Goal: Information Seeking & Learning: Learn about a topic

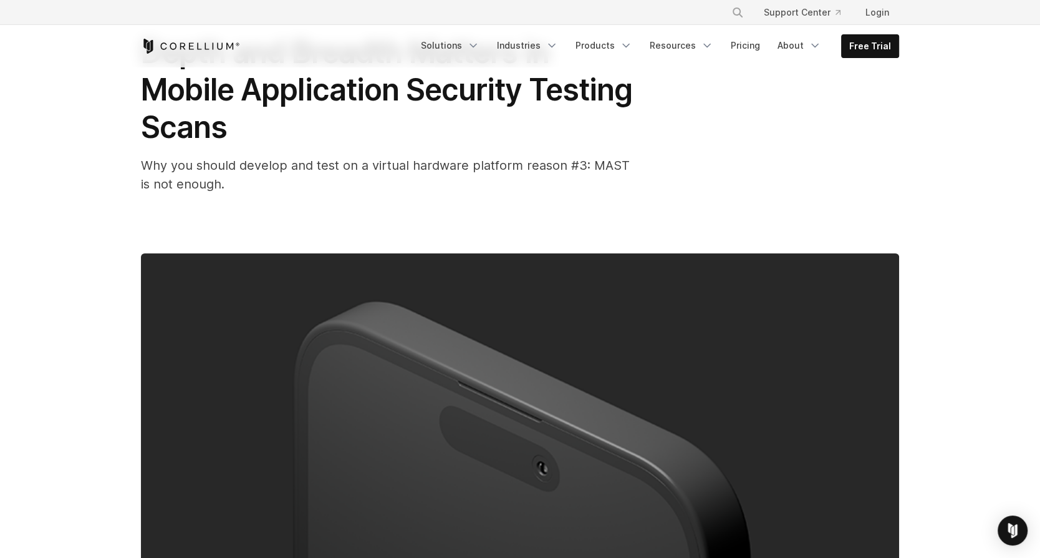
scroll to position [90, 0]
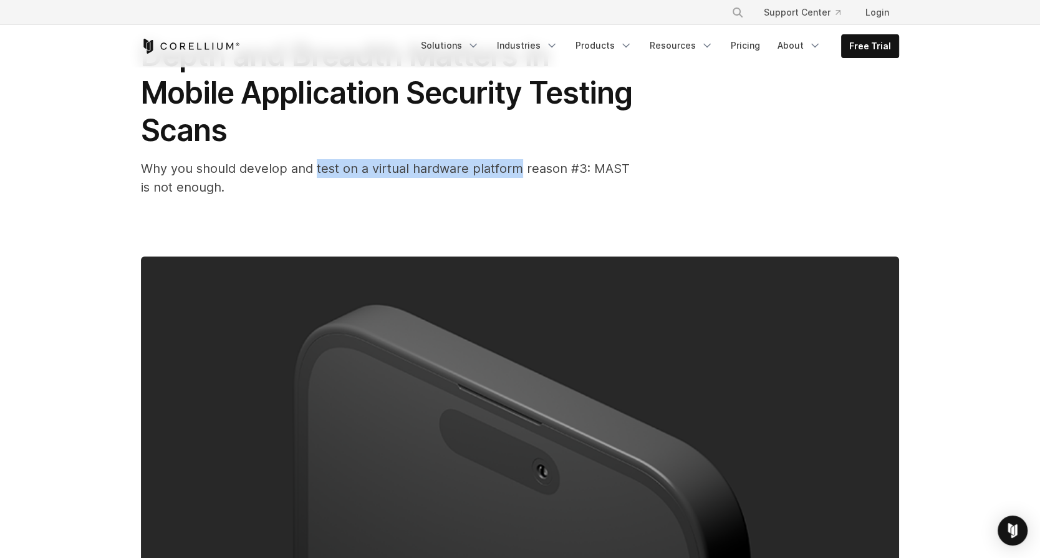
drag, startPoint x: 518, startPoint y: 168, endPoint x: 313, endPoint y: 174, distance: 205.3
click at [312, 174] on span "Why you should develop and test on a virtual hardware platform reason #3: MAST …" at bounding box center [385, 178] width 489 height 34
copy span "test on a virtual hardware platform"
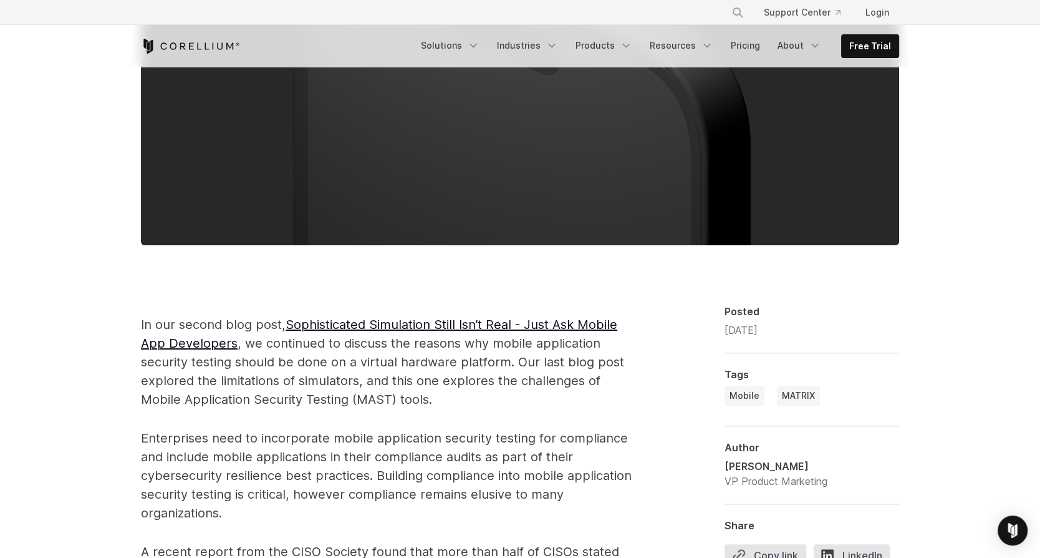
scroll to position [626, 0]
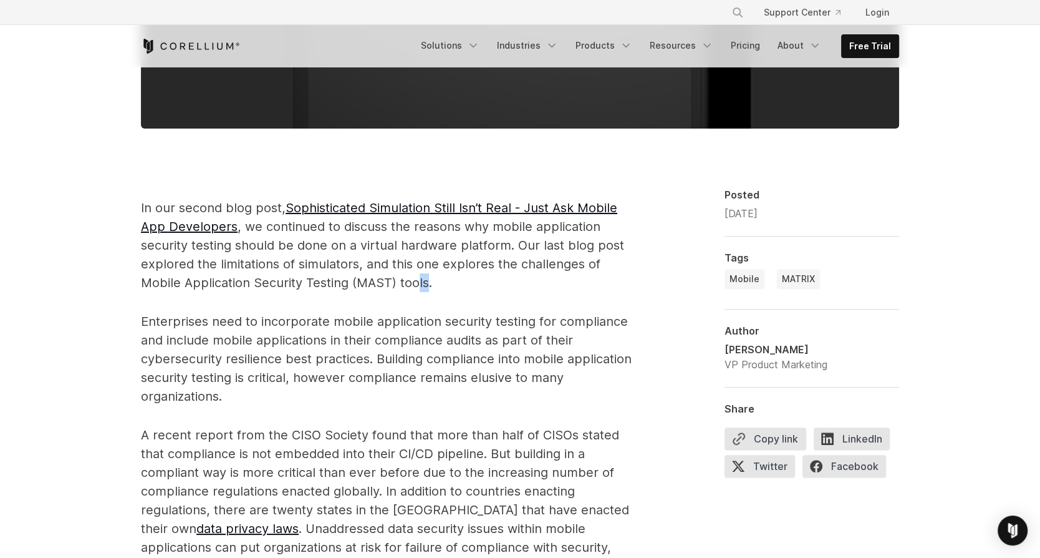
drag, startPoint x: 385, startPoint y: 284, endPoint x: 375, endPoint y: 284, distance: 10.0
click at [375, 284] on span "In our second blog post, Sophisticated Simulation Still Isn’t Real - Just Ask M…" at bounding box center [382, 245] width 483 height 90
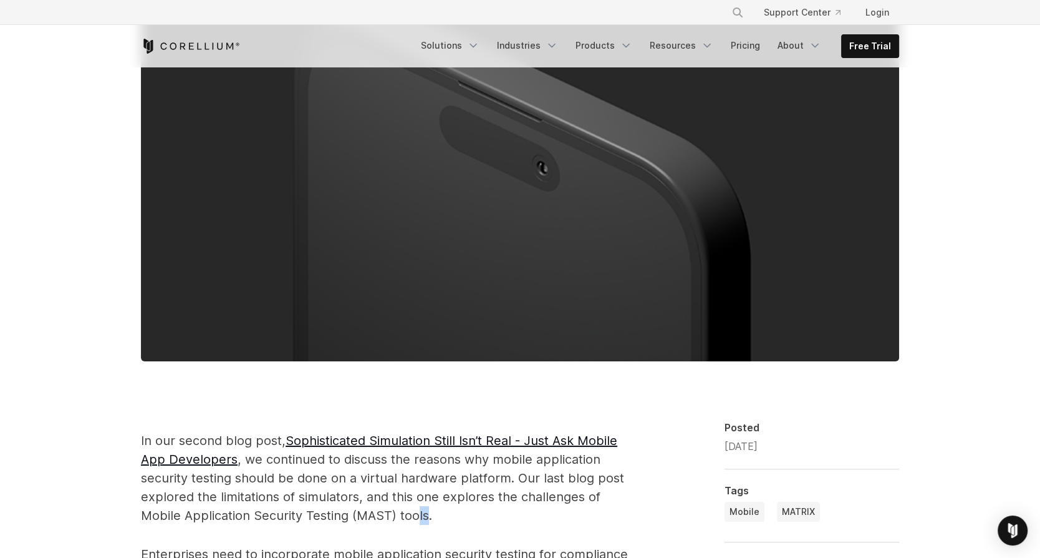
scroll to position [310, 0]
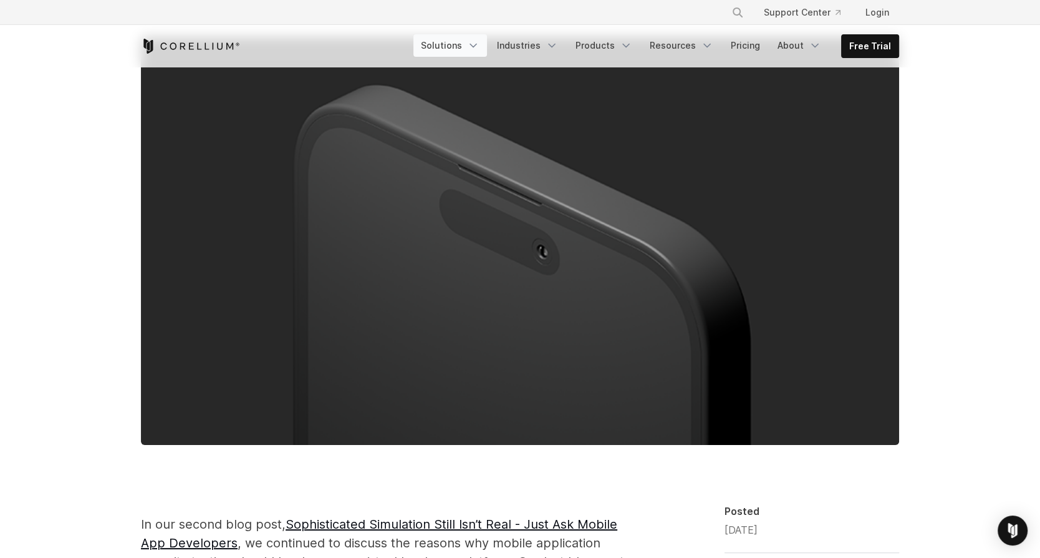
click at [465, 40] on link "Solutions" at bounding box center [451, 45] width 74 height 22
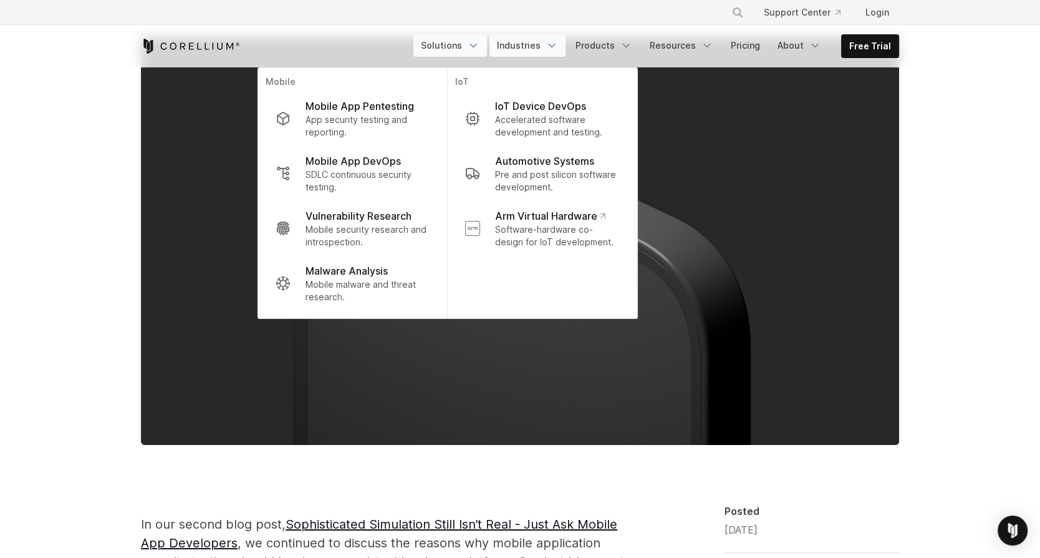
click at [546, 44] on link "Industries" at bounding box center [528, 45] width 76 height 22
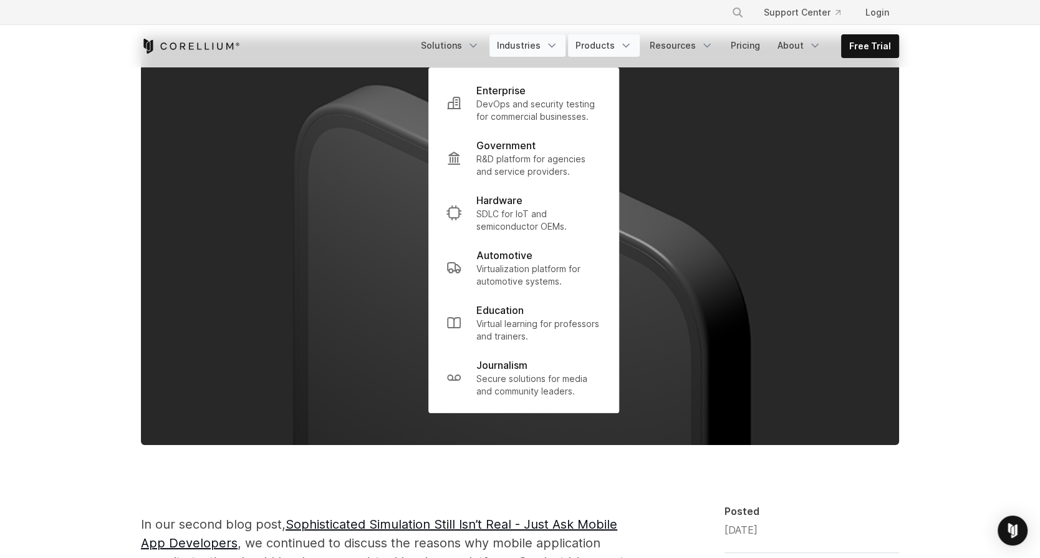
click at [604, 47] on link "Products" at bounding box center [604, 45] width 72 height 22
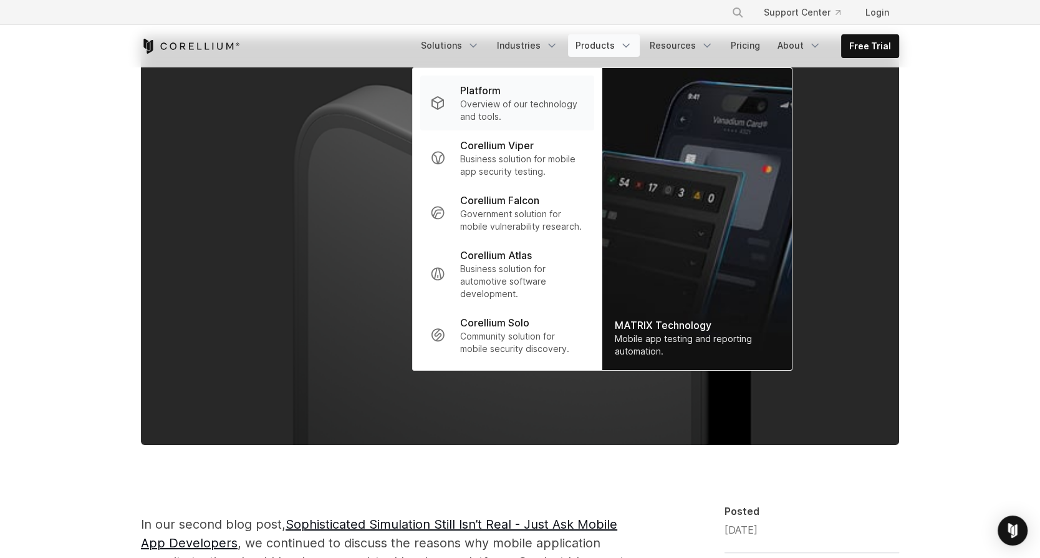
click at [518, 91] on div "Platform" at bounding box center [522, 90] width 124 height 15
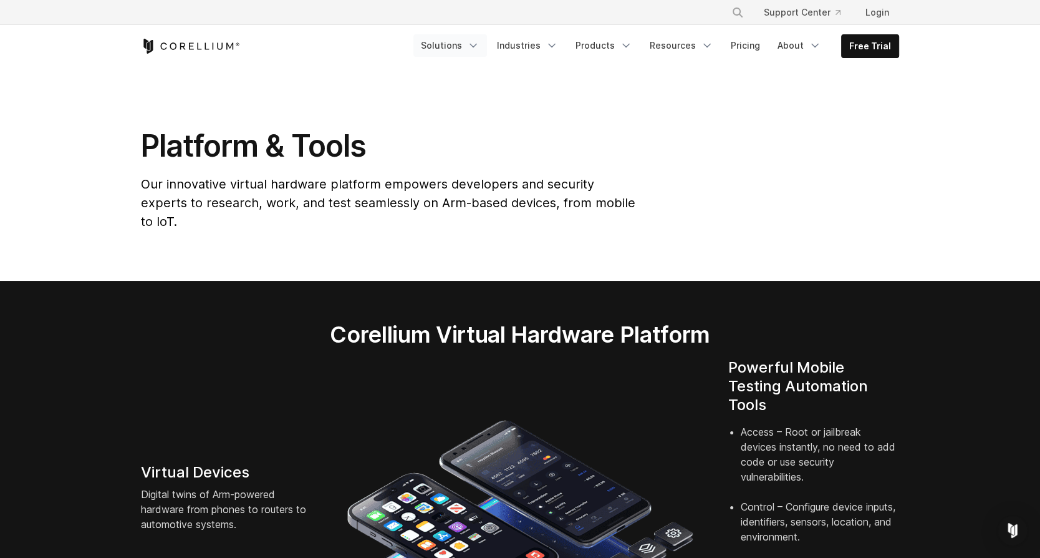
click at [448, 47] on link "Solutions" at bounding box center [451, 45] width 74 height 22
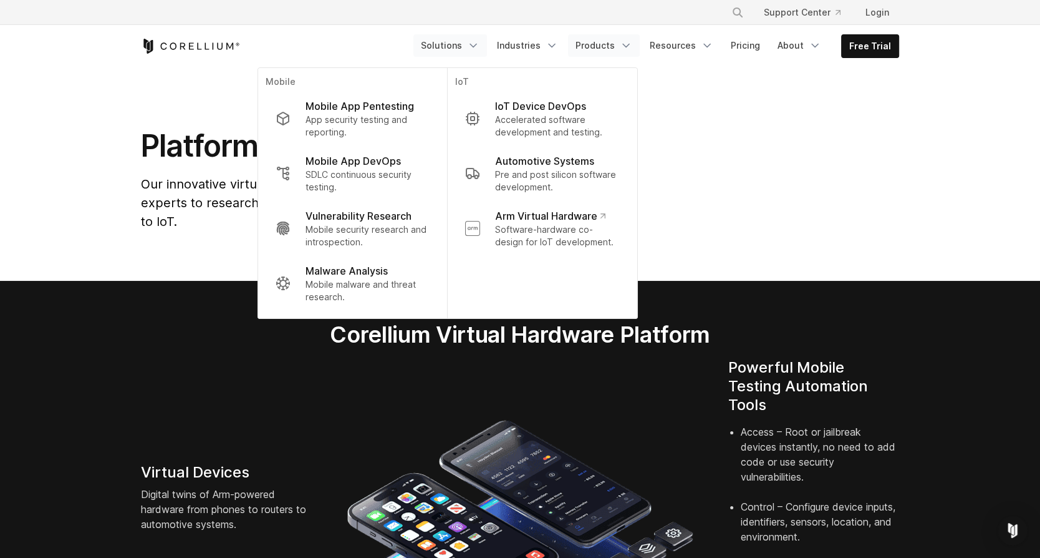
click at [588, 44] on link "Products" at bounding box center [604, 45] width 72 height 22
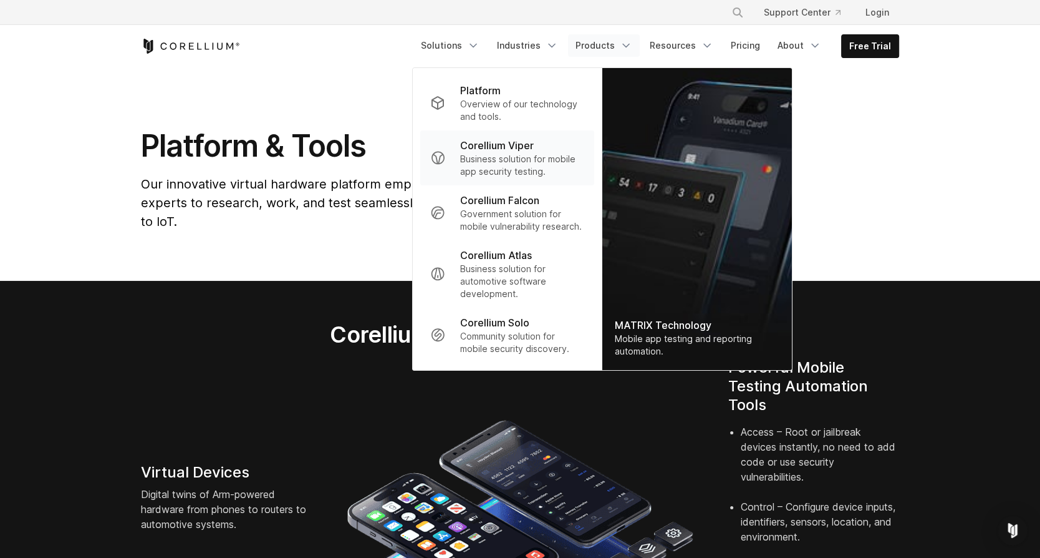
click at [525, 145] on p "Corellium Viper" at bounding box center [497, 145] width 74 height 15
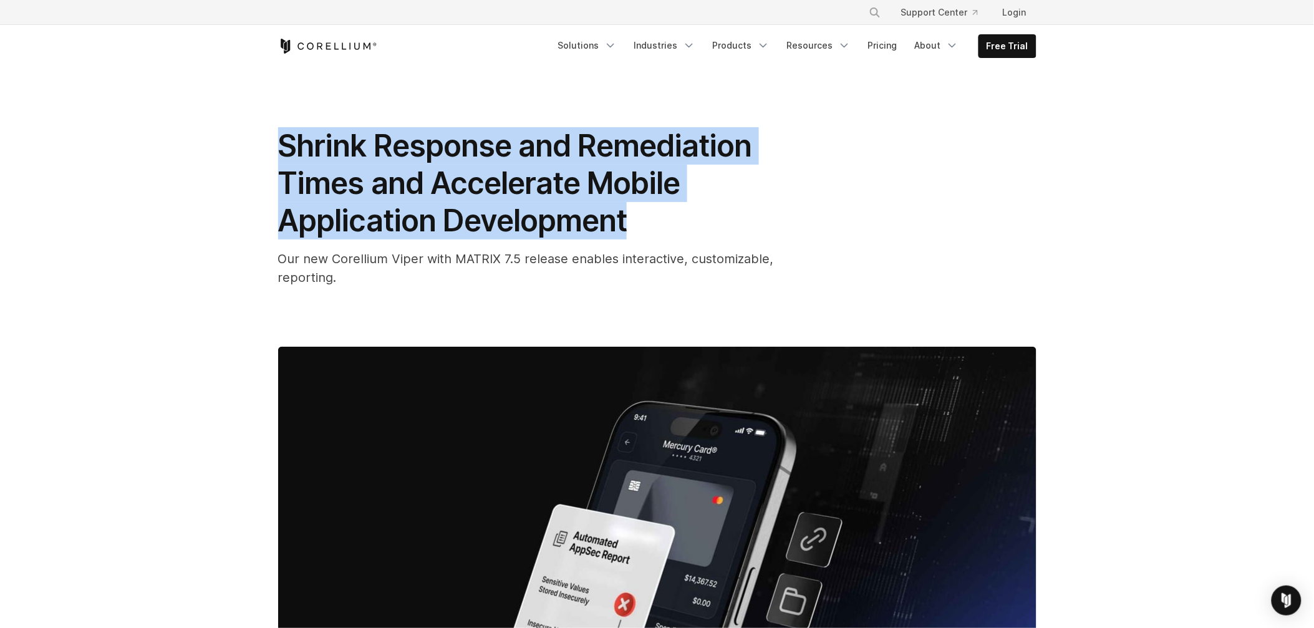
drag, startPoint x: 621, startPoint y: 220, endPoint x: 283, endPoint y: 140, distance: 347.2
click at [283, 140] on span "Shrink Response and Remediation Times and Accelerate Mobile Application Develop…" at bounding box center [515, 183] width 474 height 112
copy span "Shrink Response and Remediation Times and Accelerate Mobile Application Develop…"
click at [474, 215] on span "Shrink Response and Remediation Times and Accelerate Mobile Application Develop…" at bounding box center [515, 183] width 474 height 112
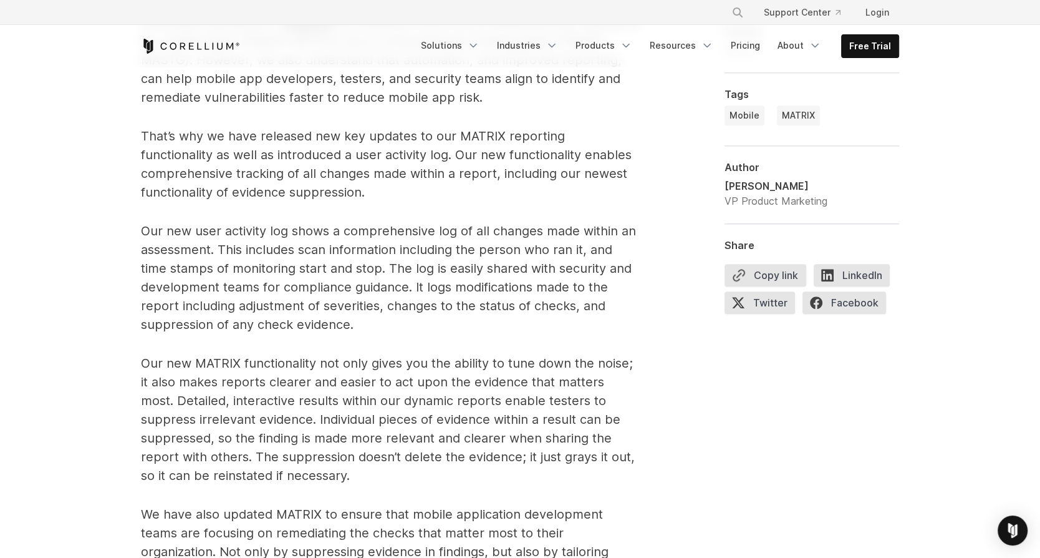
scroll to position [883, 0]
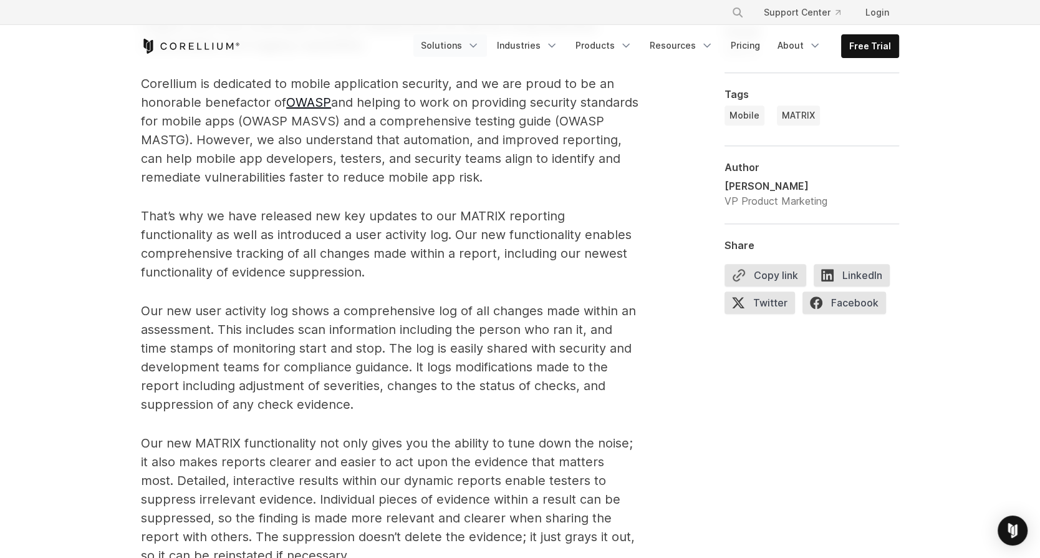
click at [457, 48] on link "Solutions" at bounding box center [451, 45] width 74 height 22
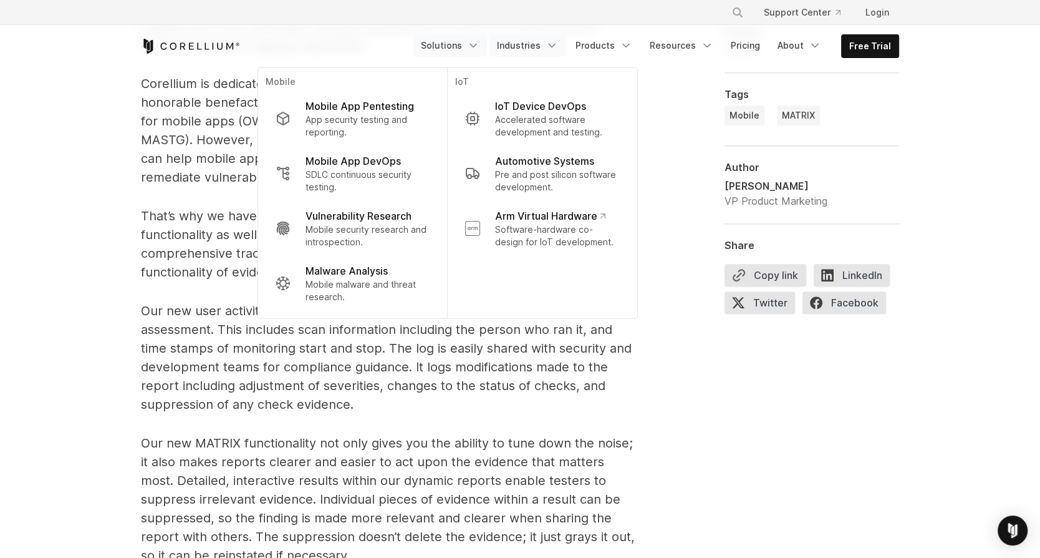
click at [514, 47] on link "Industries" at bounding box center [528, 45] width 76 height 22
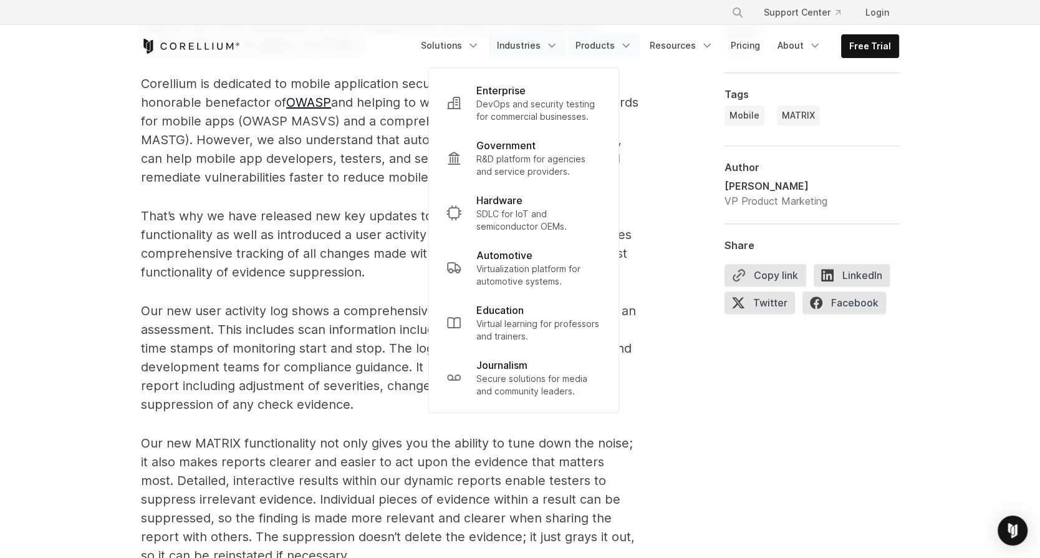
click at [589, 39] on link "Products" at bounding box center [604, 45] width 72 height 22
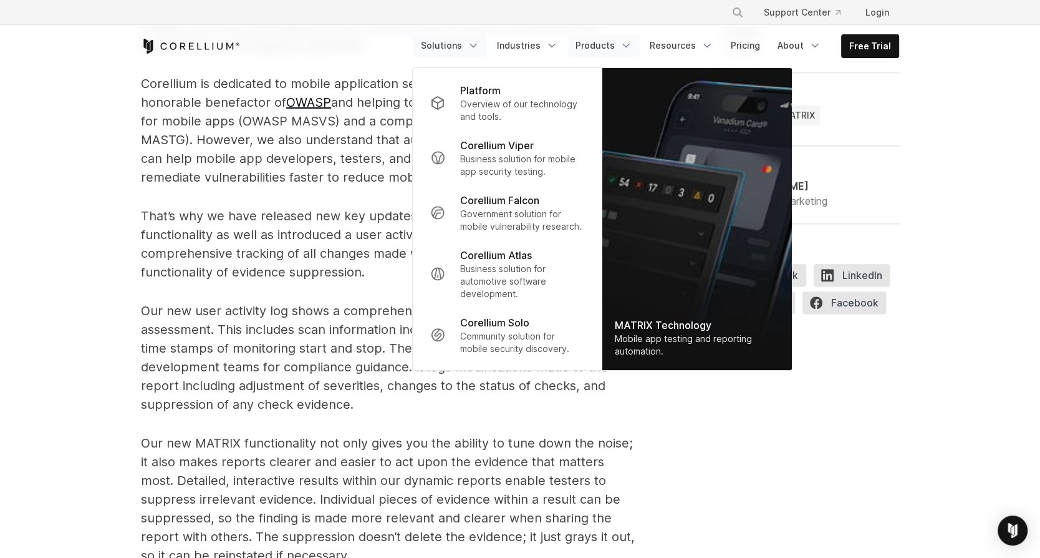
click at [455, 42] on link "Solutions" at bounding box center [451, 45] width 74 height 22
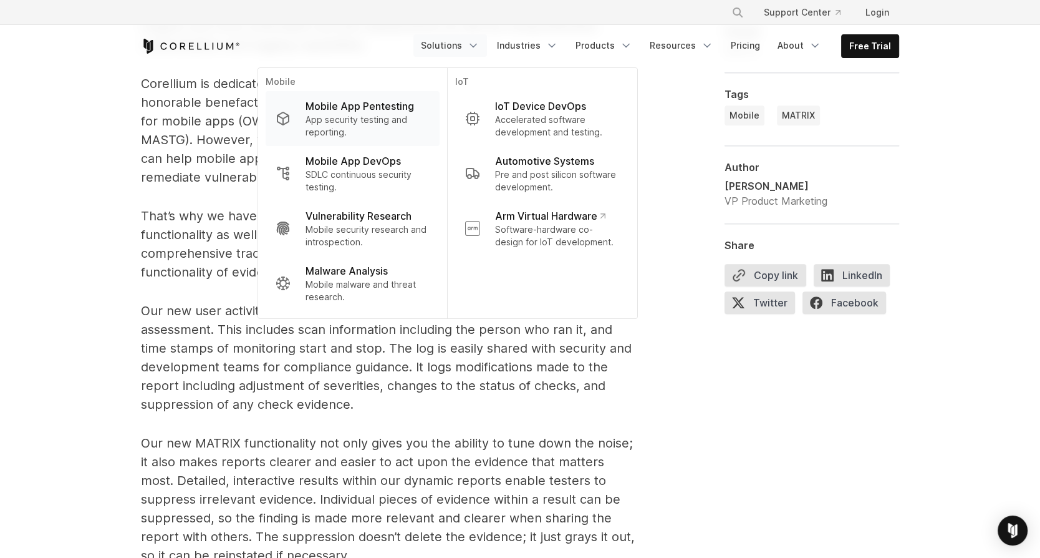
click at [374, 115] on p "App security testing and reporting." at bounding box center [368, 126] width 124 height 25
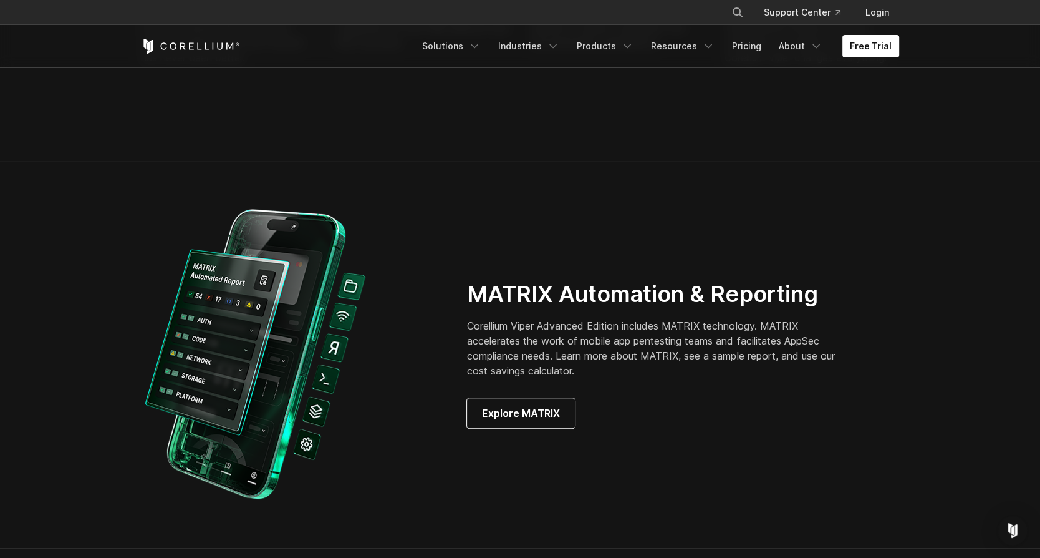
scroll to position [1227, 0]
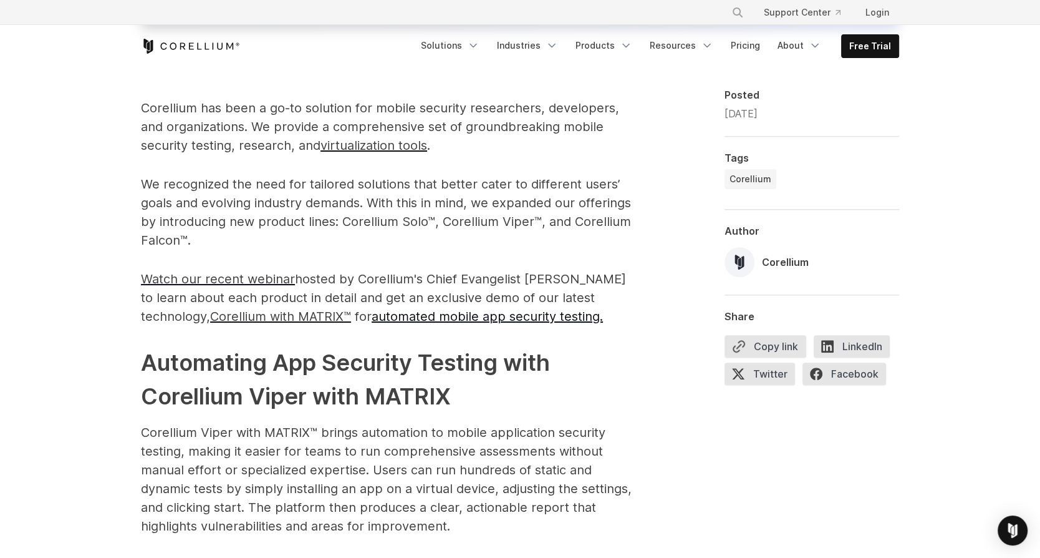
scroll to position [794, 0]
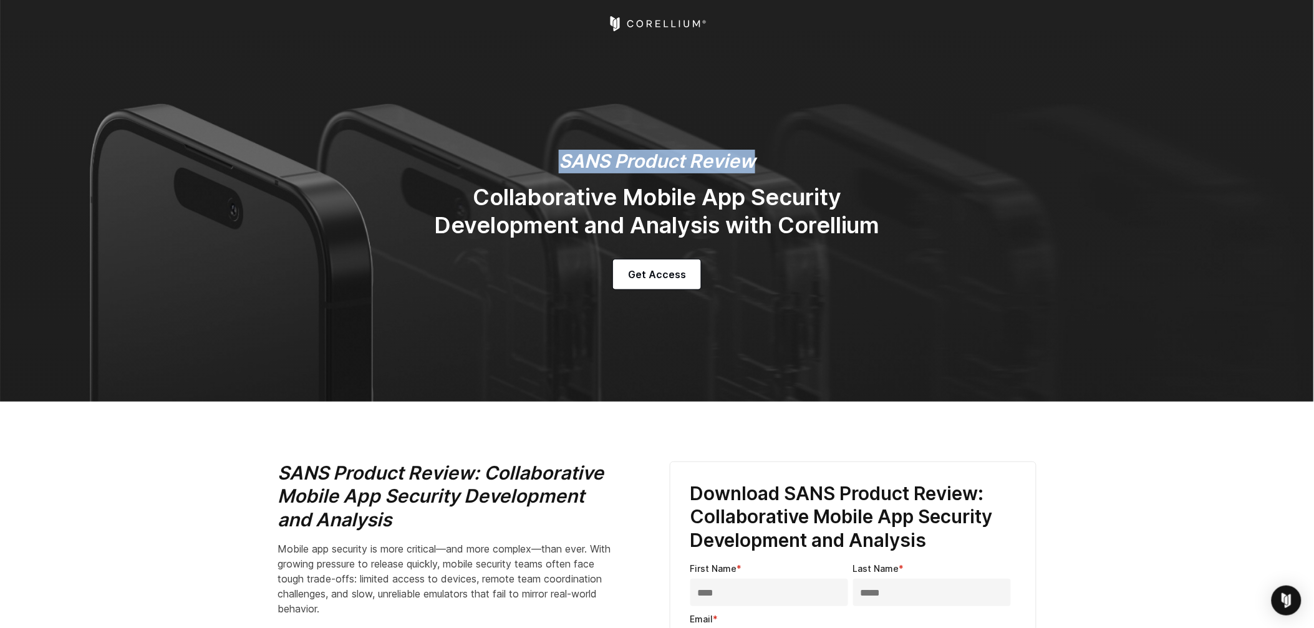
drag, startPoint x: 773, startPoint y: 163, endPoint x: 558, endPoint y: 154, distance: 214.8
click at [558, 154] on h3 "SANS Product Review" at bounding box center [657, 162] width 499 height 24
copy em "SANS Product Review"
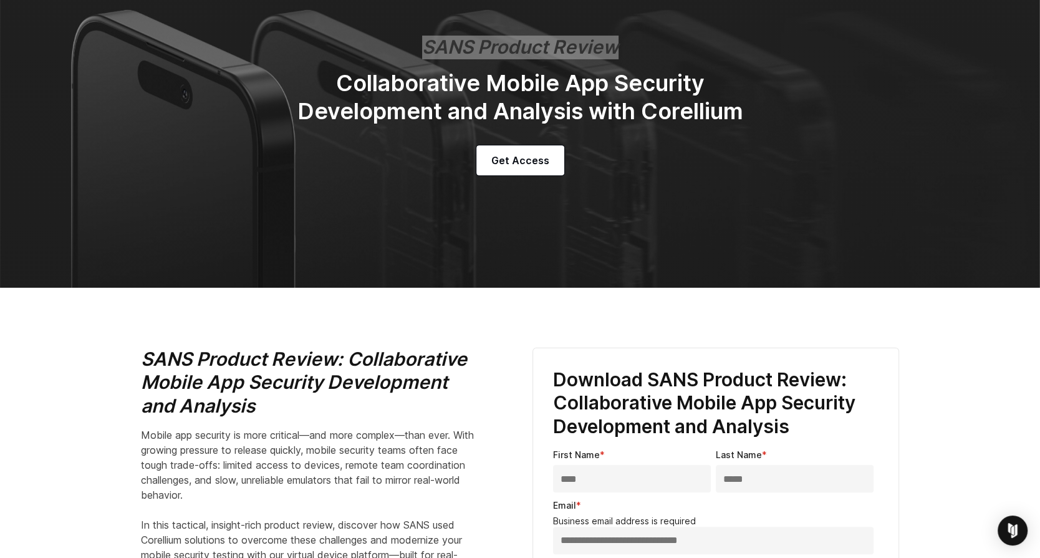
scroll to position [89, 0]
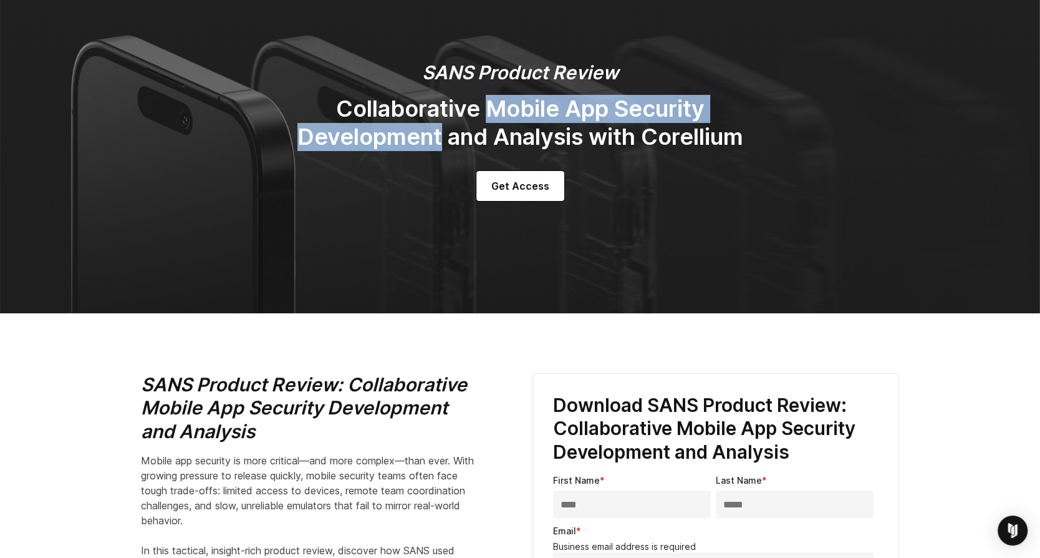
drag, startPoint x: 438, startPoint y: 138, endPoint x: 493, endPoint y: 117, distance: 58.8
click at [493, 117] on h2 "Collaborative Mobile App Security Development and Analysis with Corellium" at bounding box center [520, 123] width 499 height 56
copy h2 "Mobile App Security Development"
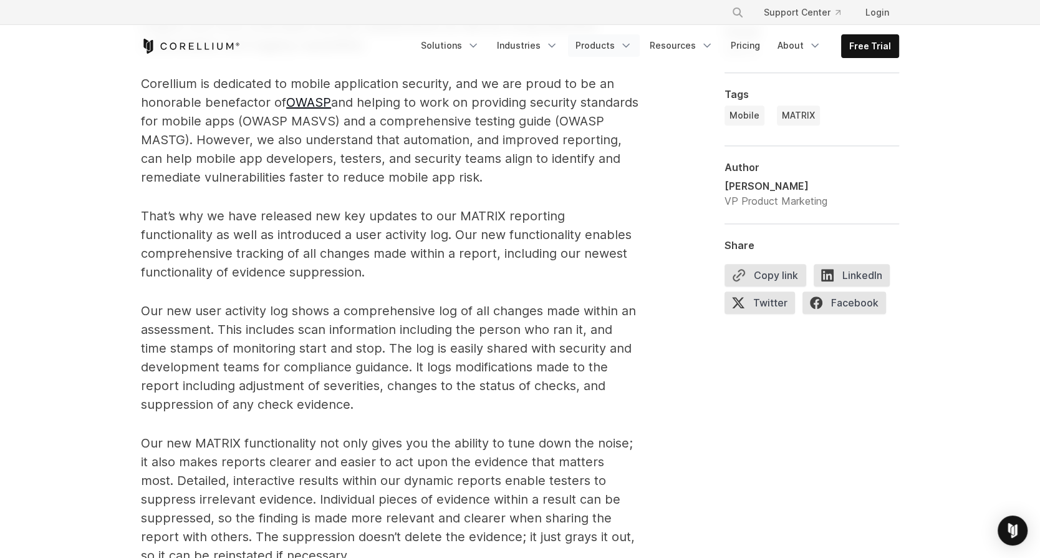
click at [601, 47] on link "Products" at bounding box center [604, 45] width 72 height 22
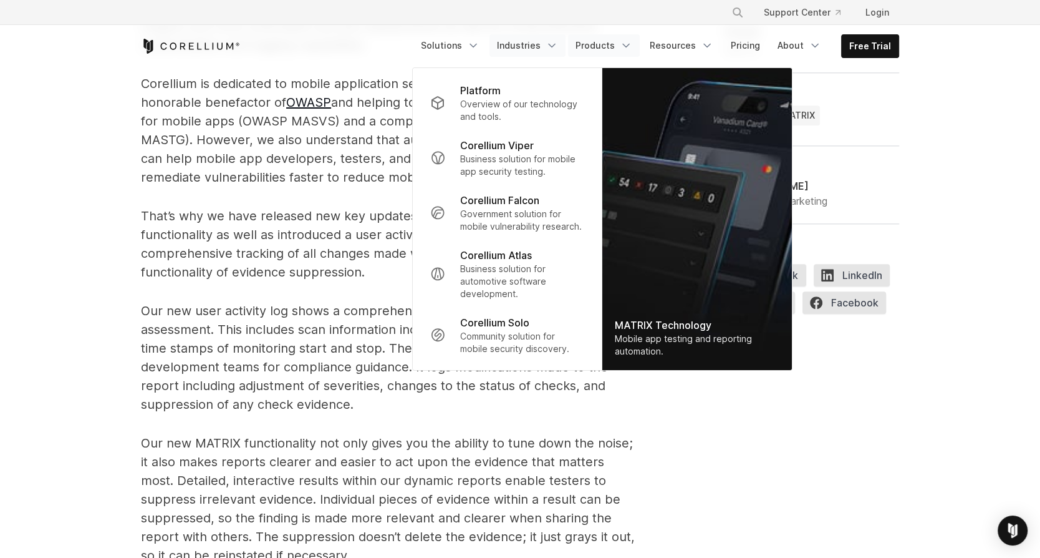
click at [554, 39] on icon "Navigation Menu" at bounding box center [552, 45] width 12 height 12
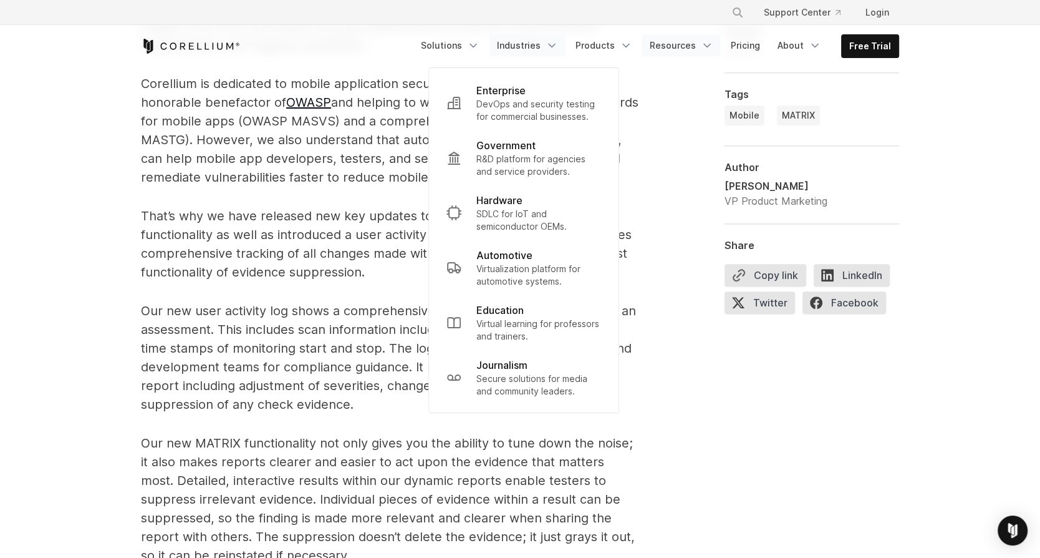
click at [670, 47] on link "Resources" at bounding box center [681, 45] width 79 height 22
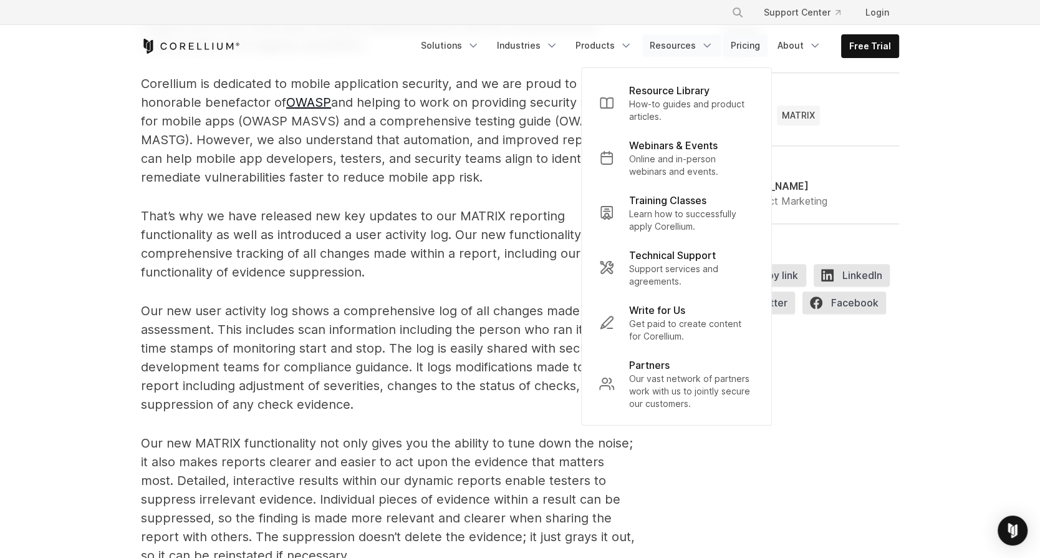
click at [743, 46] on link "Pricing" at bounding box center [746, 45] width 44 height 22
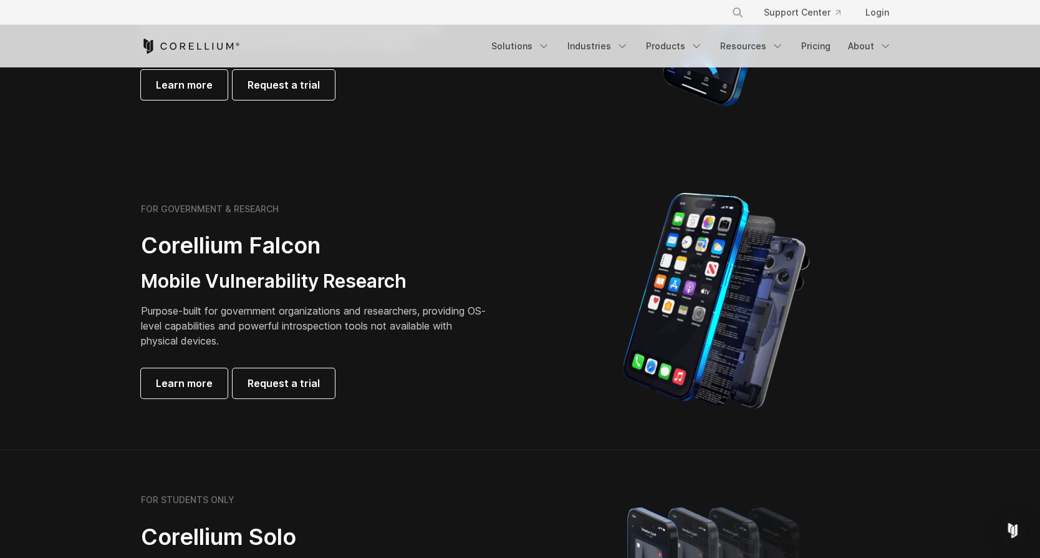
scroll to position [455, 0]
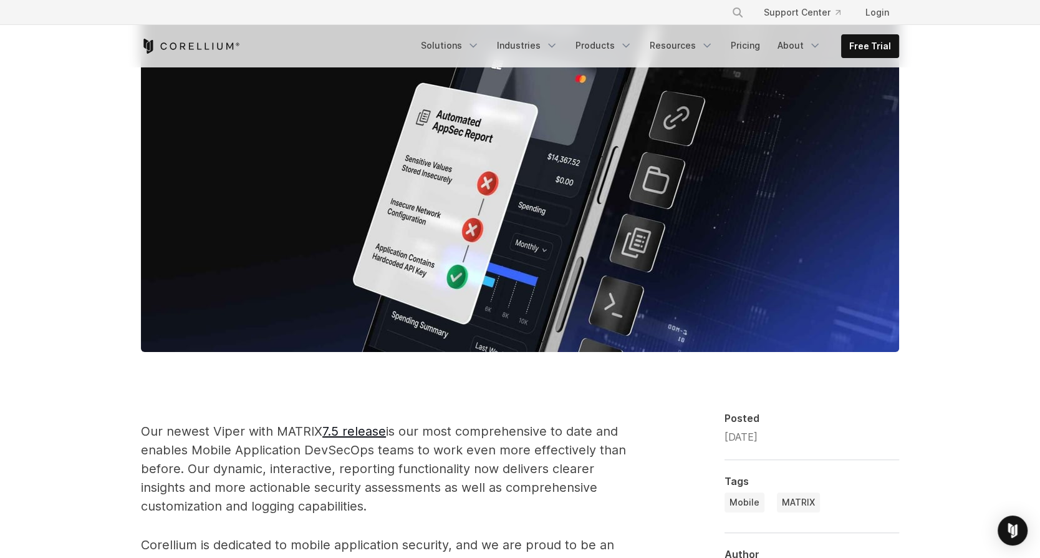
scroll to position [746, 0]
